Goal: Transaction & Acquisition: Obtain resource

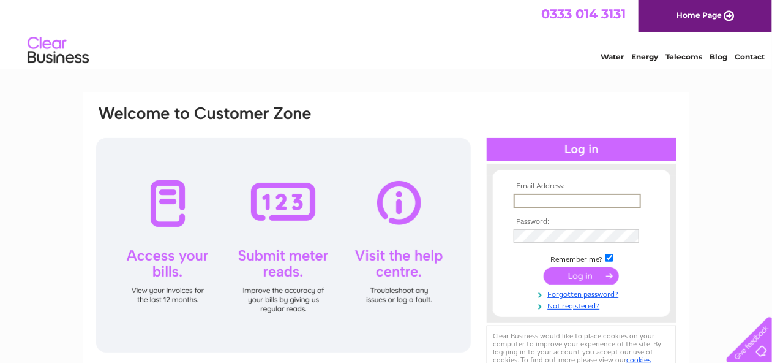
click at [524, 201] on input "text" at bounding box center [577, 201] width 127 height 15
type input "pame"
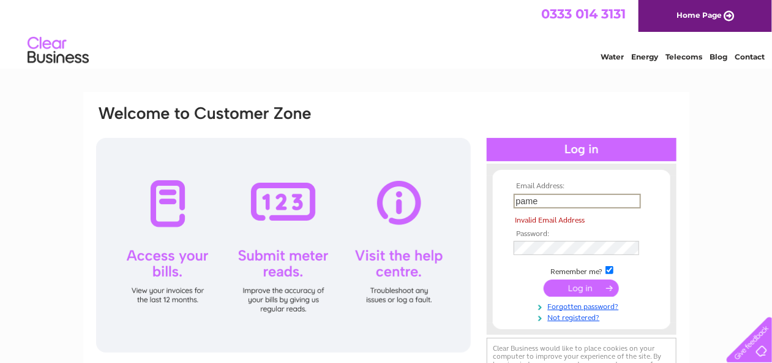
drag, startPoint x: 554, startPoint y: 201, endPoint x: 509, endPoint y: 201, distance: 44.7
click at [514, 201] on input "pame" at bounding box center [577, 201] width 127 height 15
click at [526, 203] on input "text" at bounding box center [577, 201] width 127 height 15
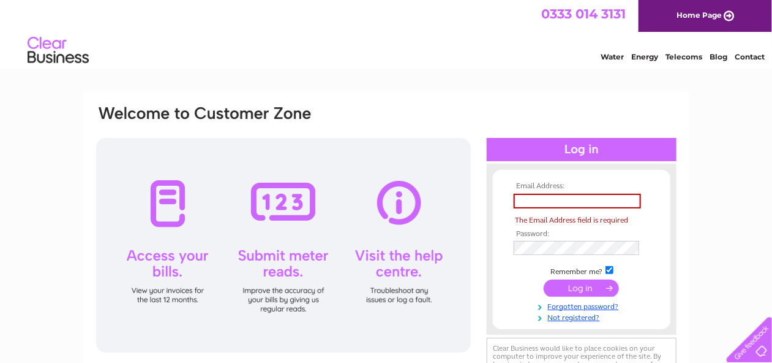
type input "ACCounts@pfamsfactoring.co.uk"
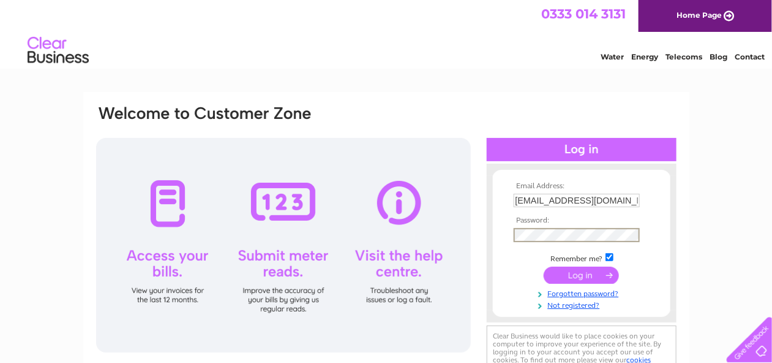
scroll to position [0, 4]
click at [568, 274] on input "submit" at bounding box center [581, 275] width 75 height 17
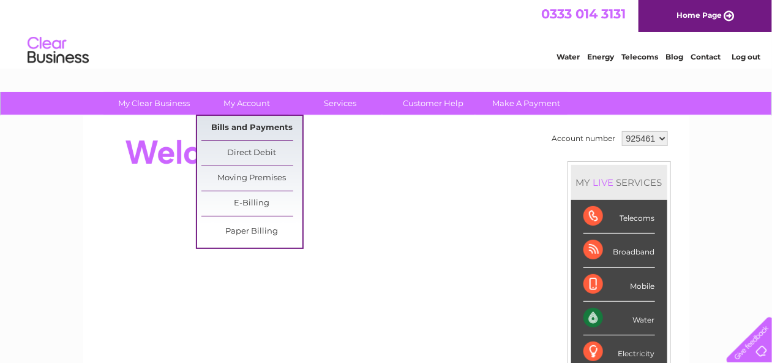
click at [239, 125] on link "Bills and Payments" at bounding box center [251, 128] width 101 height 24
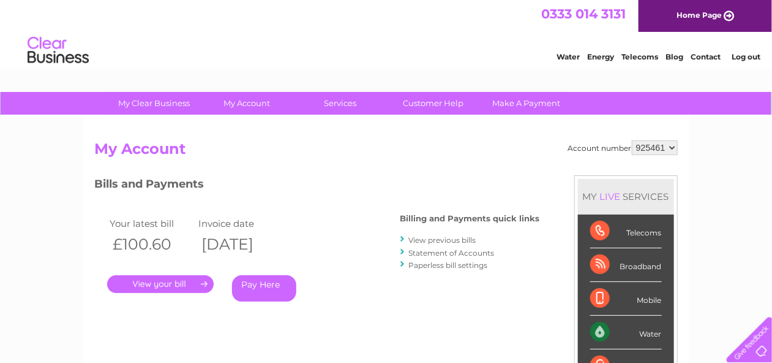
click at [163, 280] on link "." at bounding box center [160, 284] width 107 height 18
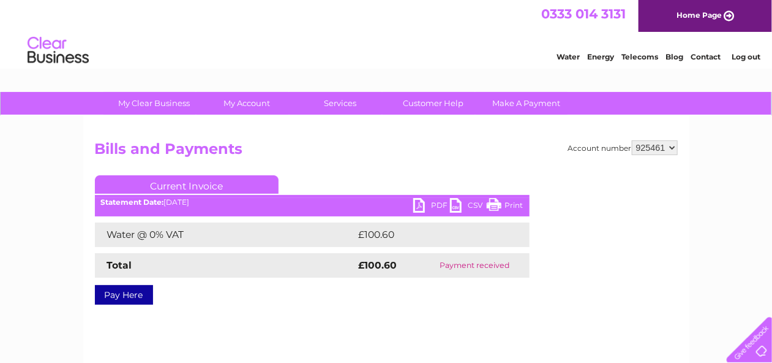
click at [435, 205] on link "PDF" at bounding box center [431, 207] width 37 height 18
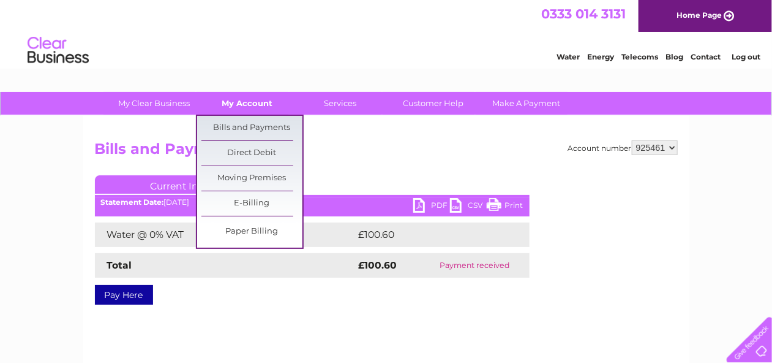
click at [236, 103] on link "My Account" at bounding box center [247, 103] width 101 height 23
click at [234, 126] on link "Bills and Payments" at bounding box center [251, 128] width 101 height 24
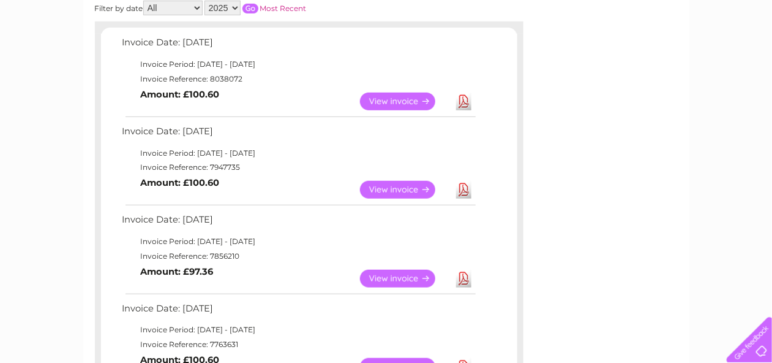
click at [460, 187] on link "Download" at bounding box center [463, 190] width 15 height 18
click at [463, 276] on link "Download" at bounding box center [463, 278] width 15 height 18
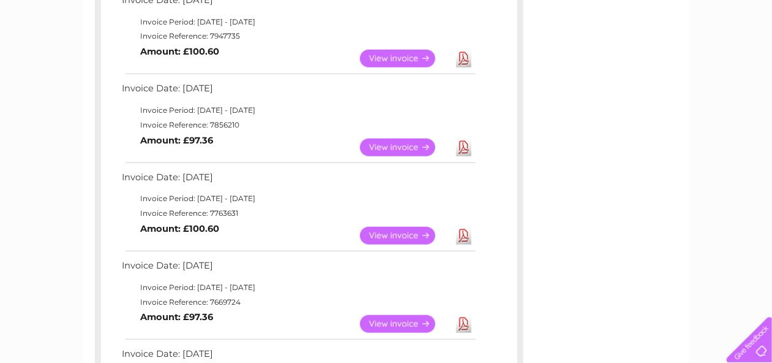
click at [463, 236] on link "Download" at bounding box center [463, 236] width 15 height 18
